Goal: Transaction & Acquisition: Purchase product/service

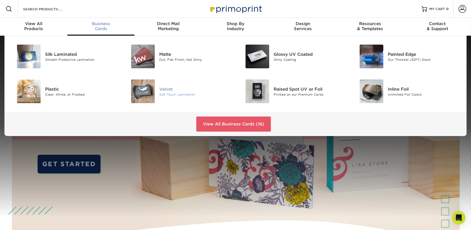
click at [168, 88] on div "Velvet" at bounding box center [195, 89] width 72 height 6
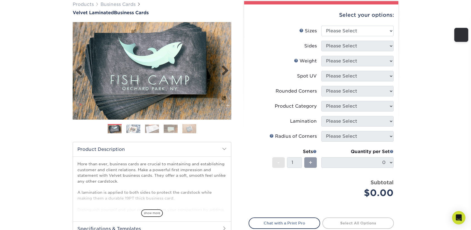
scroll to position [61, 0]
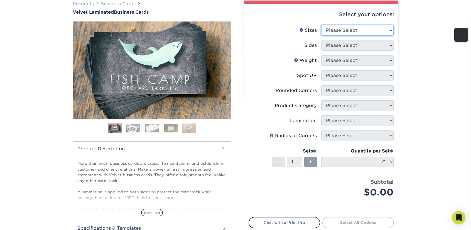
click at [340, 29] on select "Please Select 1.5" x 3.5" - Mini 1.75" x 3.5" - Mini 2" x 2" - Square 2" x 3" -…" at bounding box center [357, 30] width 72 height 11
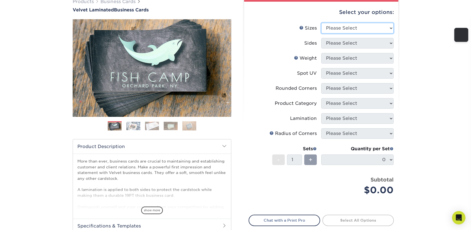
scroll to position [46, 0]
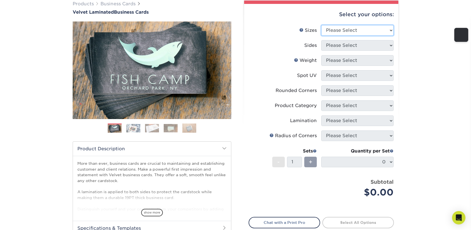
select select "2.00x3.50"
click at [321, 25] on select "Please Select 1.5" x 3.5" - Mini 1.75" x 3.5" - Mini 2" x 2" - Square 2" x 3" -…" at bounding box center [357, 30] width 72 height 11
click at [352, 47] on select "Please Select Print Both Sides Print Front Only" at bounding box center [357, 45] width 72 height 11
select select "13abbda7-1d64-4f25-8bb2-c179b224825d"
click at [321, 40] on select "Please Select Print Both Sides Print Front Only" at bounding box center [357, 45] width 72 height 11
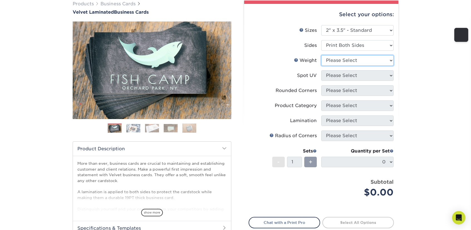
click at [349, 62] on select "Please Select 16PT" at bounding box center [357, 60] width 72 height 11
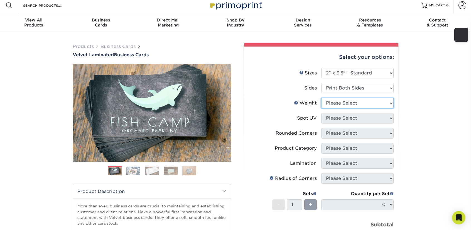
scroll to position [3, 0]
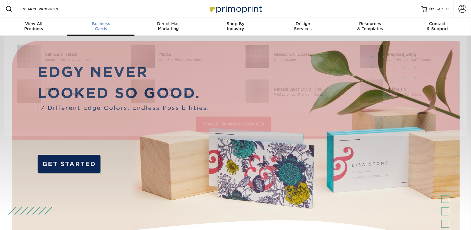
scroll to position [0, 0]
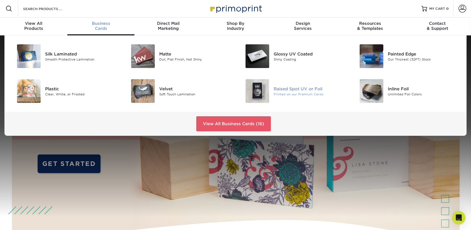
click at [291, 89] on div "Raised Spot UV or Foil" at bounding box center [310, 88] width 72 height 6
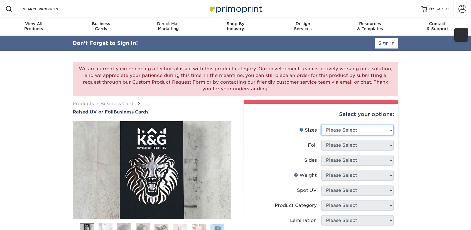
click at [361, 128] on select "Please Select 2" x 3.5" - Standard" at bounding box center [357, 130] width 72 height 11
select select "2.00x3.50"
click at [321, 125] on select "Please Select 2" x 3.5" - Standard" at bounding box center [357, 130] width 72 height 11
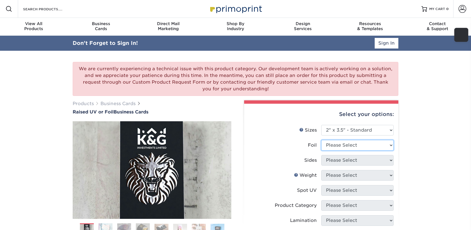
click at [355, 143] on select "Please Select No Yes" at bounding box center [357, 145] width 72 height 11
select select "1"
click at [321, 140] on select "Please Select No Yes" at bounding box center [357, 145] width 72 height 11
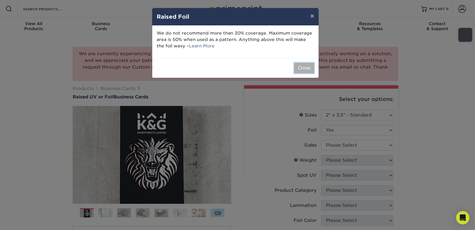
click at [302, 66] on button "Close" at bounding box center [304, 68] width 20 height 11
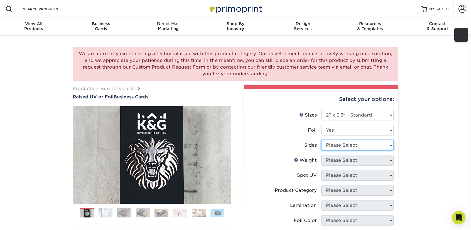
click at [344, 145] on select "Please Select Print Both Sides - Foil Both Sides Print Both Sides - Foil Front …" at bounding box center [357, 145] width 72 height 11
select select "34527644-b4fd-4ffb-9092-1318eefcd9d9"
click at [321, 140] on select "Please Select Print Both Sides - Foil Both Sides Print Both Sides - Foil Front …" at bounding box center [357, 145] width 72 height 11
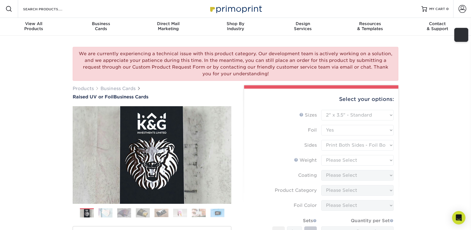
click at [338, 163] on form "Sizes Help Sizes Please Select 2" x 3.5" - Standard Foil Please Select" at bounding box center [321, 195] width 145 height 170
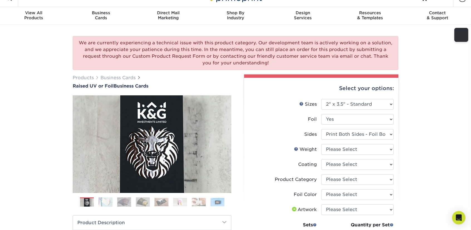
scroll to position [11, 0]
click at [349, 149] on select "Please Select 16PT" at bounding box center [357, 149] width 72 height 11
click at [269, 140] on li "Sides Please Select Print Both Sides - Foil Both Sides Print Both Sides - Foil …" at bounding box center [321, 136] width 145 height 15
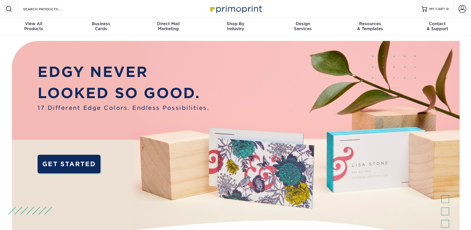
scroll to position [0, 0]
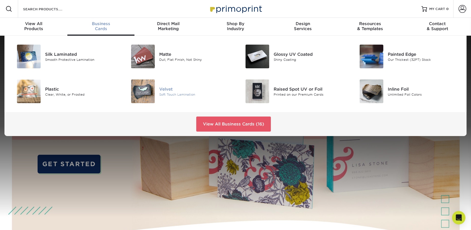
click at [171, 89] on div "Velvet" at bounding box center [195, 89] width 72 height 6
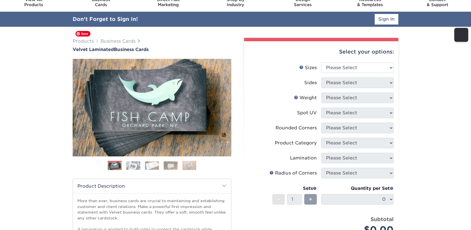
scroll to position [24, 0]
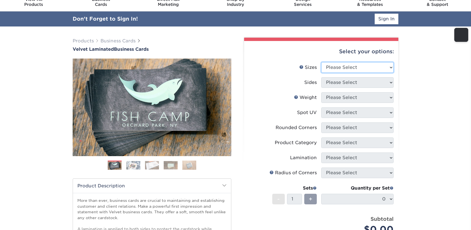
click at [338, 67] on select "Please Select 1.5" x 3.5" - Mini 1.75" x 3.5" - Mini 2" x 2" - Square 2" x 3" -…" at bounding box center [357, 67] width 72 height 11
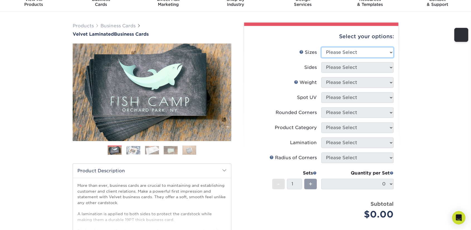
select select "2.50x2.50"
click at [321, 47] on select "Please Select 1.5" x 3.5" - Mini 1.75" x 3.5" - Mini 2" x 2" - Square 2" x 3" -…" at bounding box center [357, 52] width 72 height 11
click at [352, 63] on select "Please Select Print Both Sides Print Front Only" at bounding box center [357, 67] width 72 height 11
select select "13abbda7-1d64-4f25-8bb2-c179b224825d"
click at [321, 62] on select "Please Select Print Both Sides Print Front Only" at bounding box center [357, 67] width 72 height 11
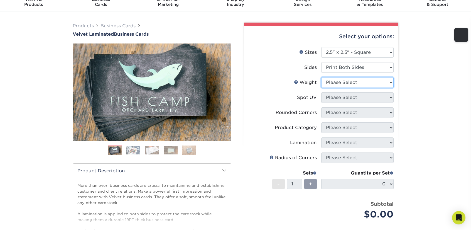
click at [347, 82] on select "Please Select 16PT" at bounding box center [357, 82] width 72 height 11
select select "16PT"
click at [321, 77] on select "Please Select 16PT" at bounding box center [357, 82] width 72 height 11
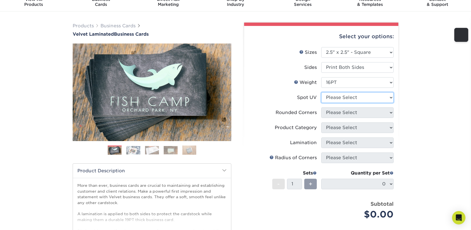
click at [352, 98] on select "Please Select No Spot UV Front and Back (Both Sides) Front Only Back Only" at bounding box center [357, 97] width 72 height 11
select select "0"
click at [321, 92] on select "Please Select No Spot UV Front and Back (Both Sides) Front Only Back Only" at bounding box center [357, 97] width 72 height 11
click at [348, 101] on select "Please Select No Spot UV Front and Back (Both Sides) Front Only Back Only" at bounding box center [357, 97] width 72 height 11
click at [321, 92] on select "Please Select No Spot UV Front and Back (Both Sides) Front Only Back Only" at bounding box center [357, 97] width 72 height 11
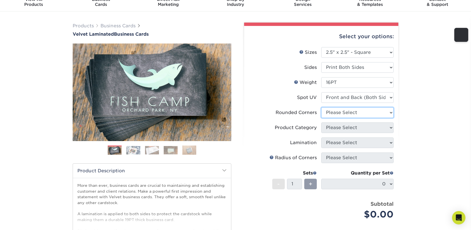
click at [347, 113] on select "Please Select Yes - Round 2 Corners Yes - Round 4 Corners No" at bounding box center [357, 112] width 72 height 11
select select "7672df9e-0e0a-464d-8e1f-920c575e4da3"
click at [321, 107] on select "Please Select Yes - Round 2 Corners Yes - Round 4 Corners No" at bounding box center [357, 112] width 72 height 11
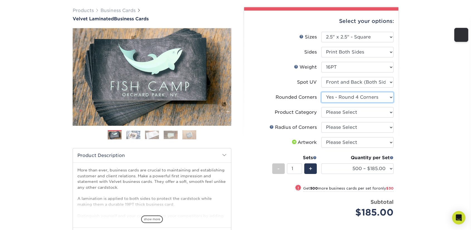
scroll to position [38, 0]
